Goal: Transaction & Acquisition: Purchase product/service

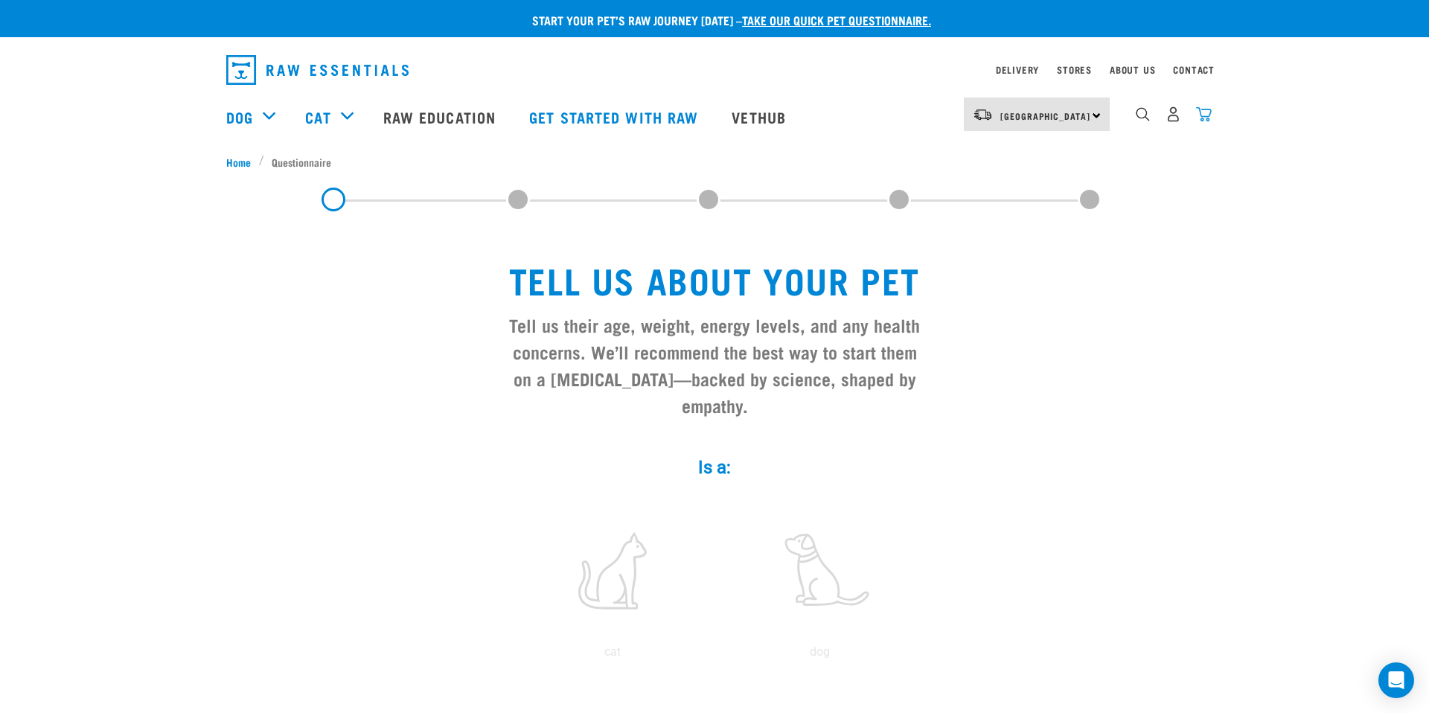
click at [1207, 115] on img "dropdown navigation" at bounding box center [1204, 114] width 16 height 16
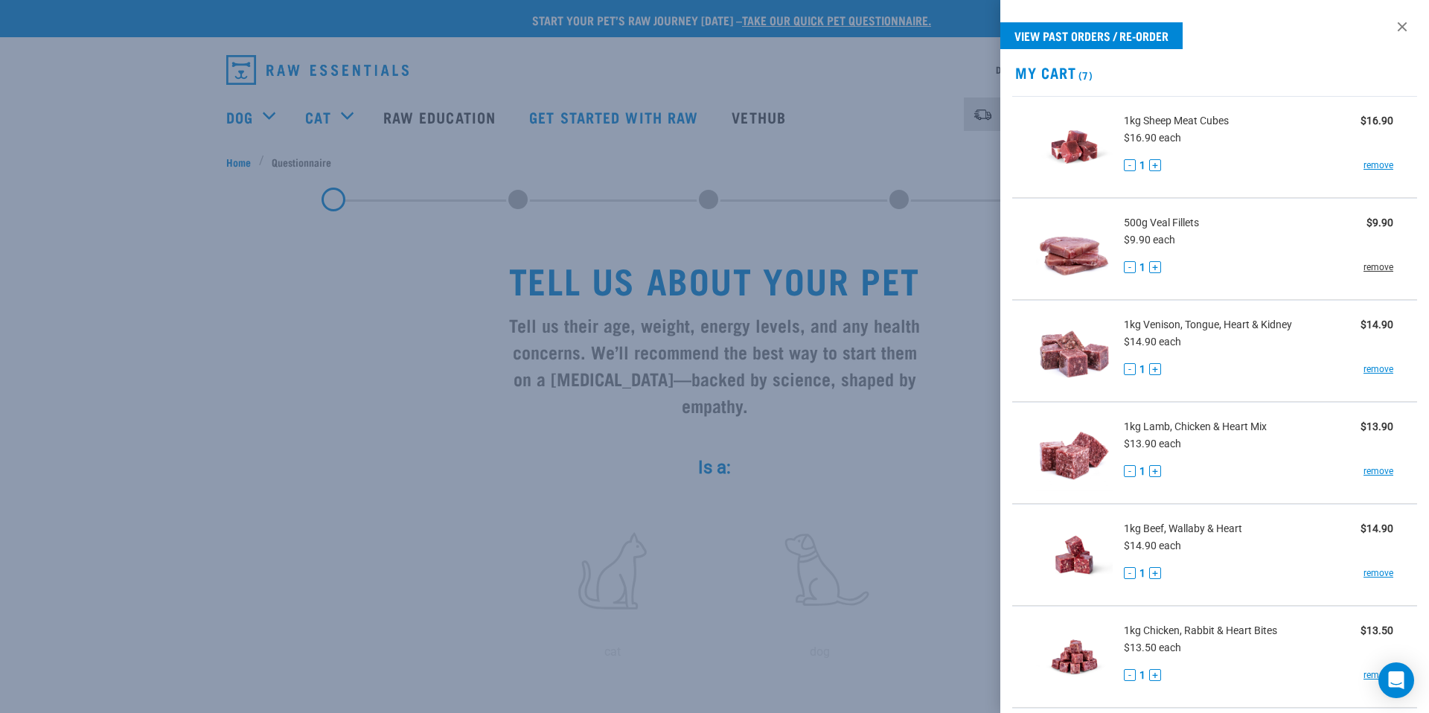
click at [1374, 268] on link "remove" at bounding box center [1379, 267] width 30 height 13
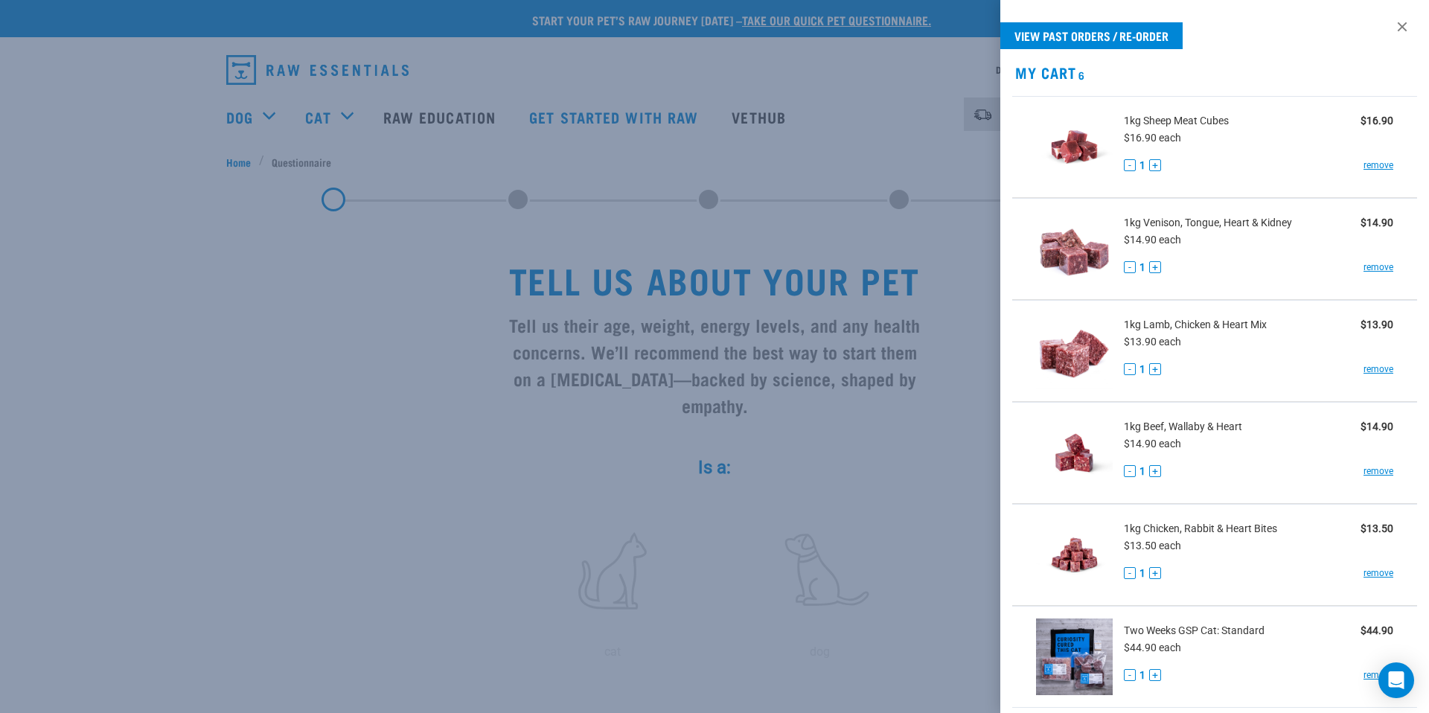
click at [471, 69] on div at bounding box center [714, 356] width 1429 height 713
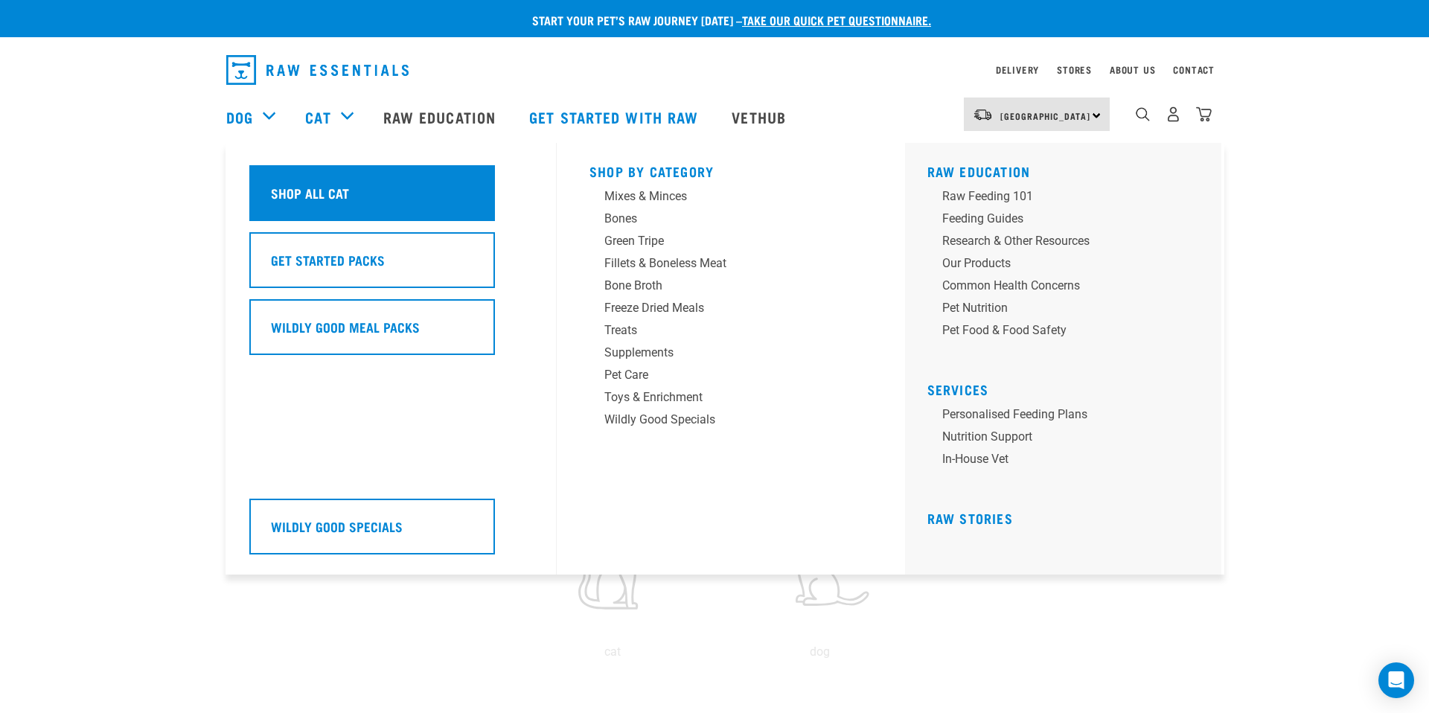
click at [376, 190] on div "Shop All Cat" at bounding box center [372, 193] width 246 height 56
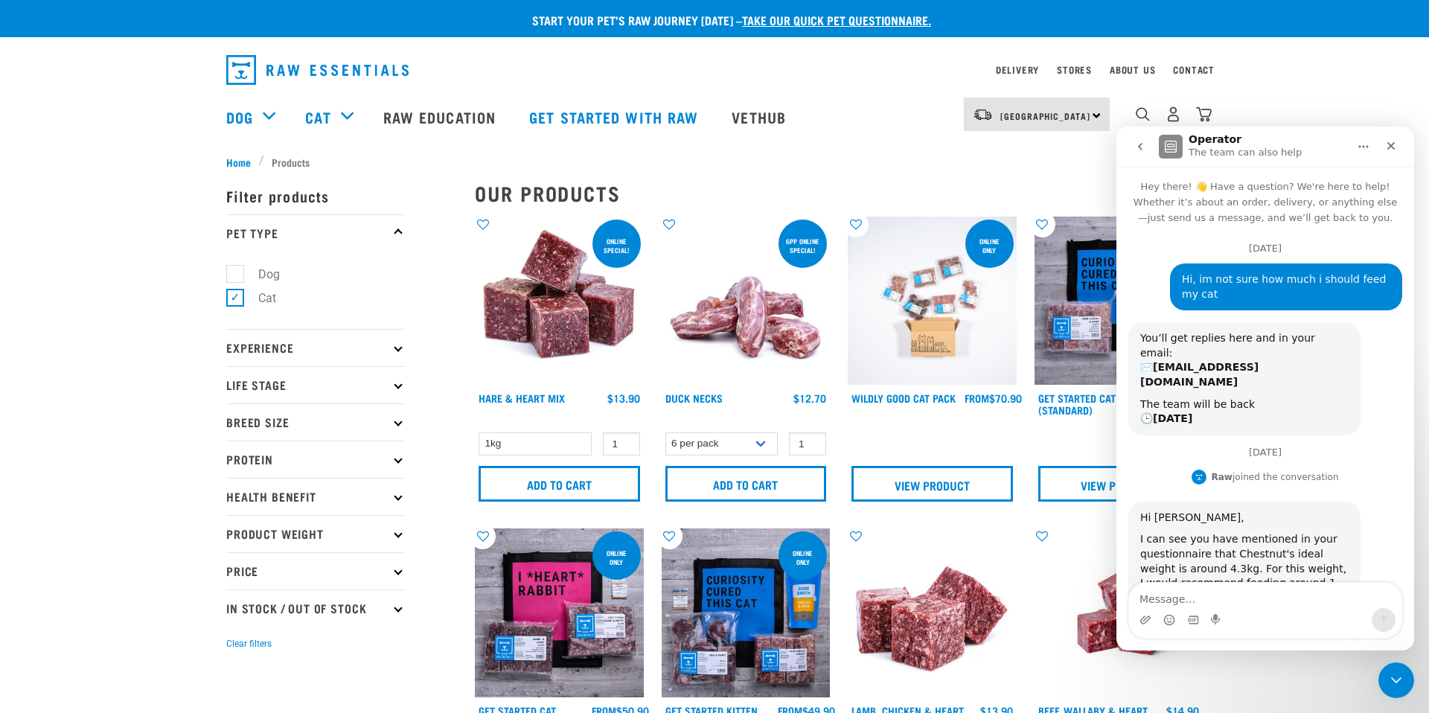
scroll to position [261, 0]
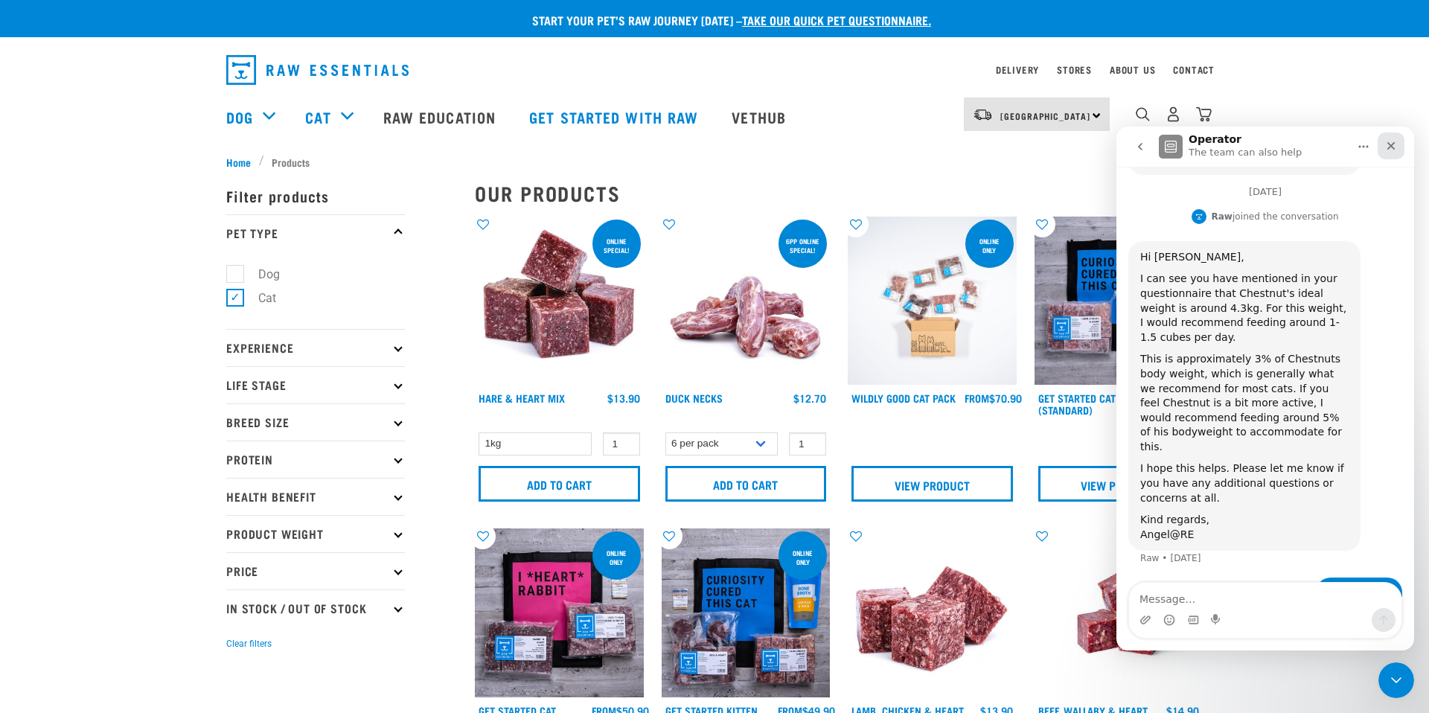
click at [1388, 144] on icon "Close" at bounding box center [1392, 146] width 8 height 8
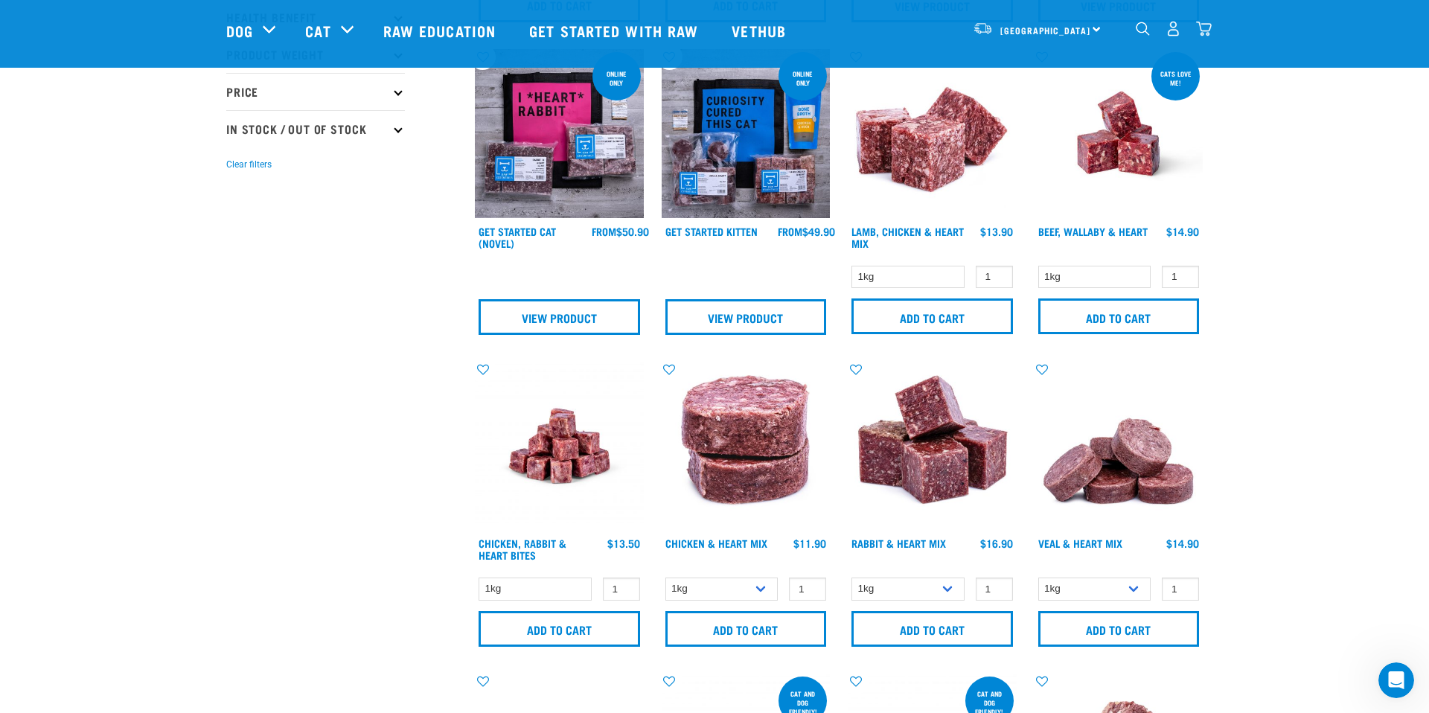
scroll to position [381, 0]
